Goal: Information Seeking & Learning: Learn about a topic

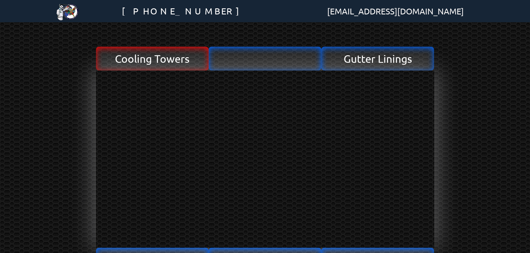
click at [179, 58] on span "Cooling Towers" at bounding box center [152, 58] width 75 height 11
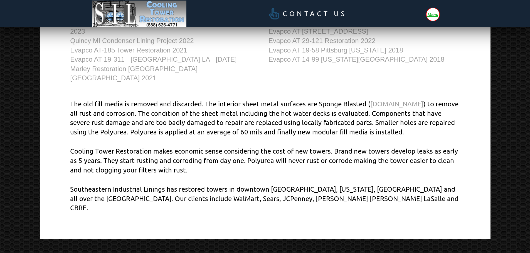
scroll to position [334, 0]
